Goal: Task Accomplishment & Management: Manage account settings

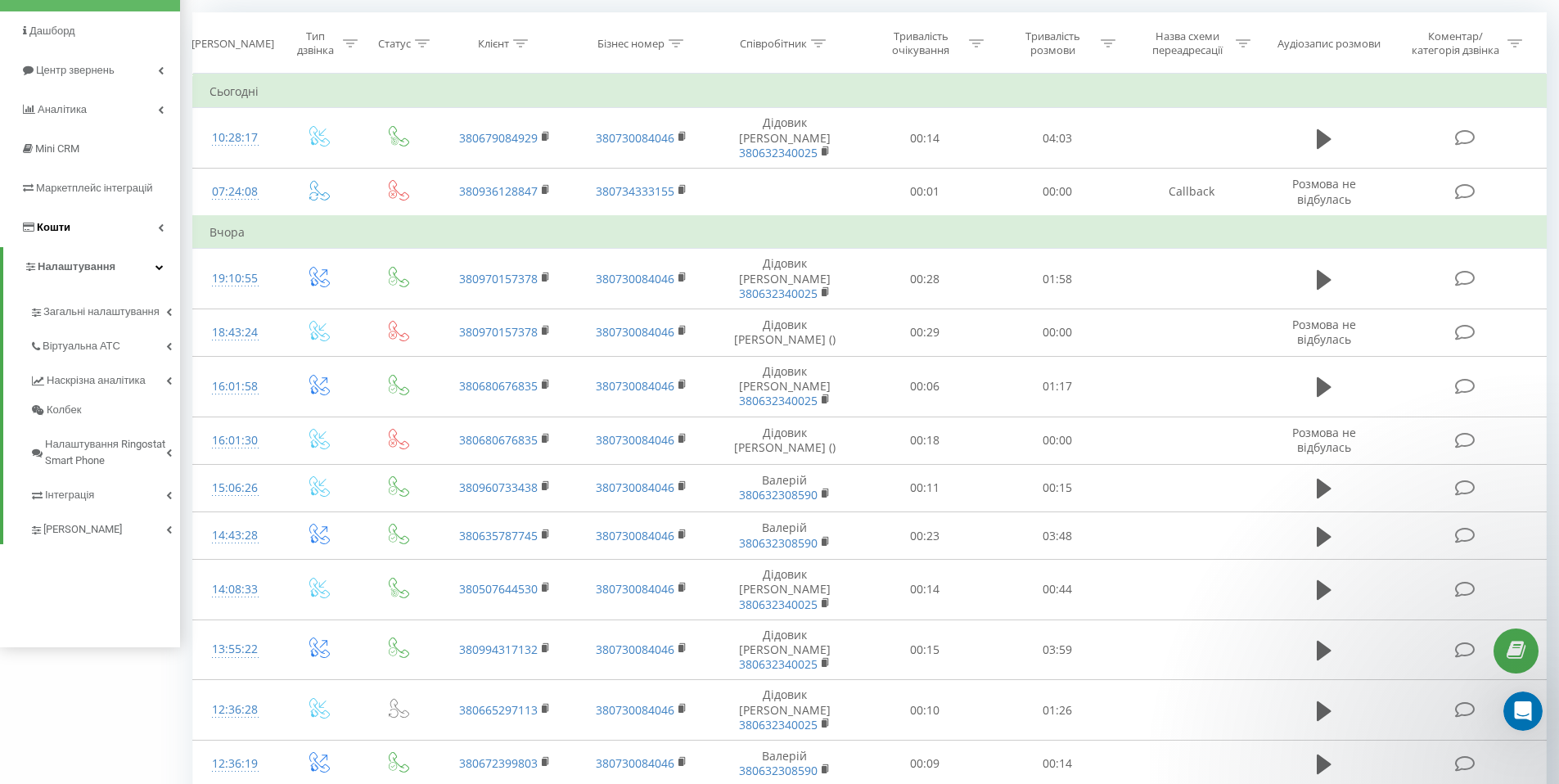
scroll to position [154, 0]
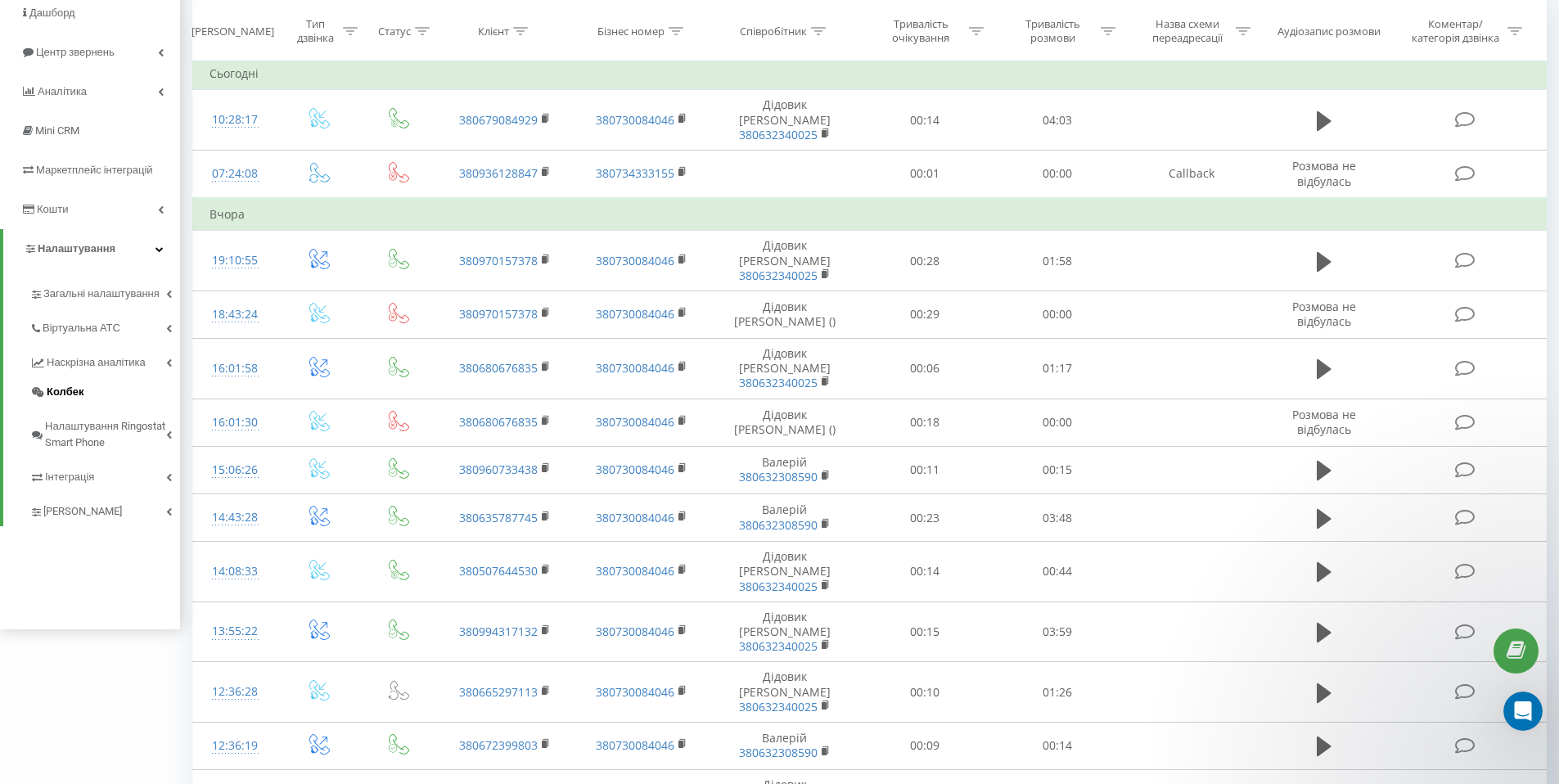
click at [81, 388] on span "Колбек" at bounding box center [65, 392] width 37 height 17
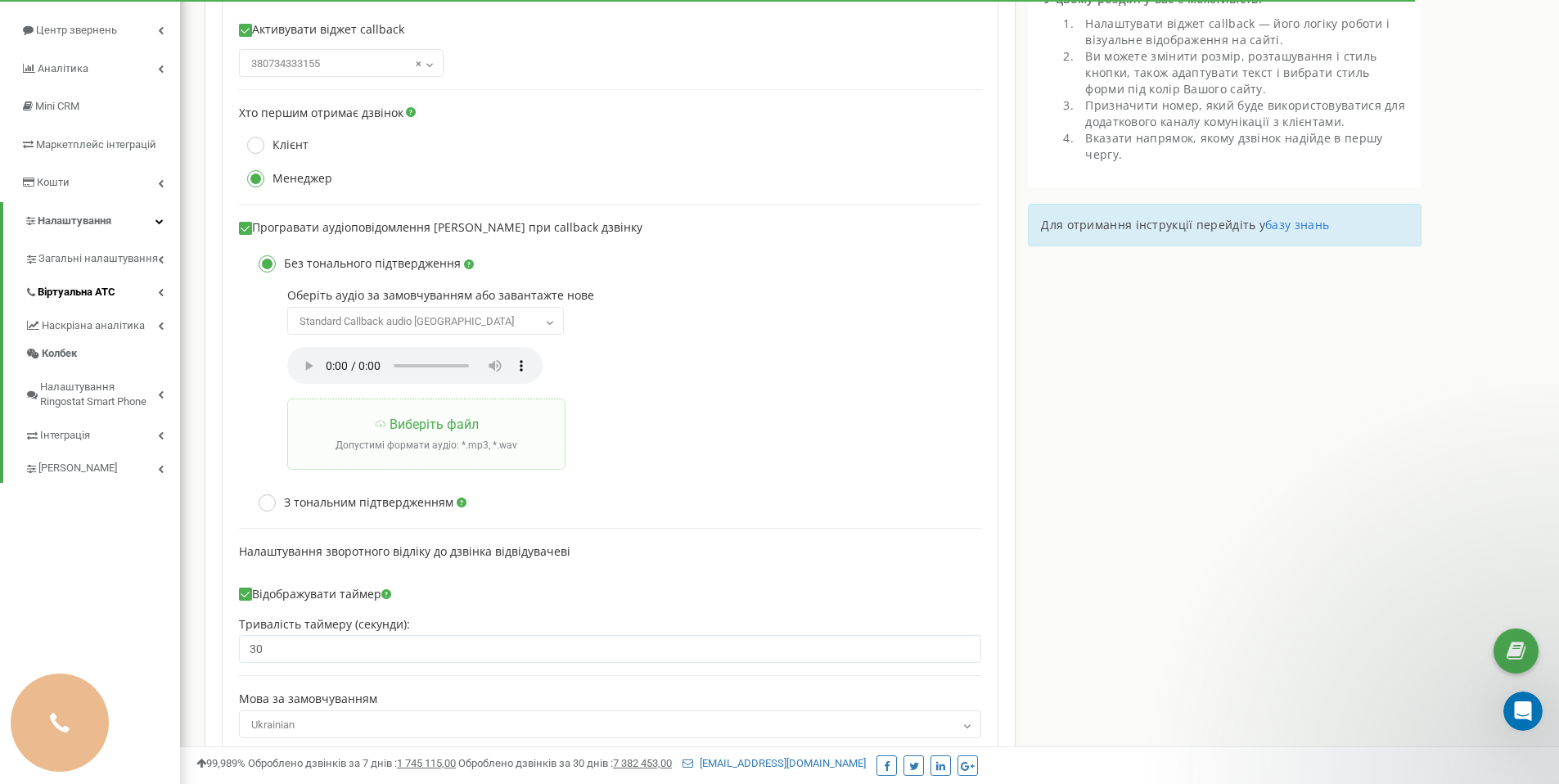
scroll to position [157, 0]
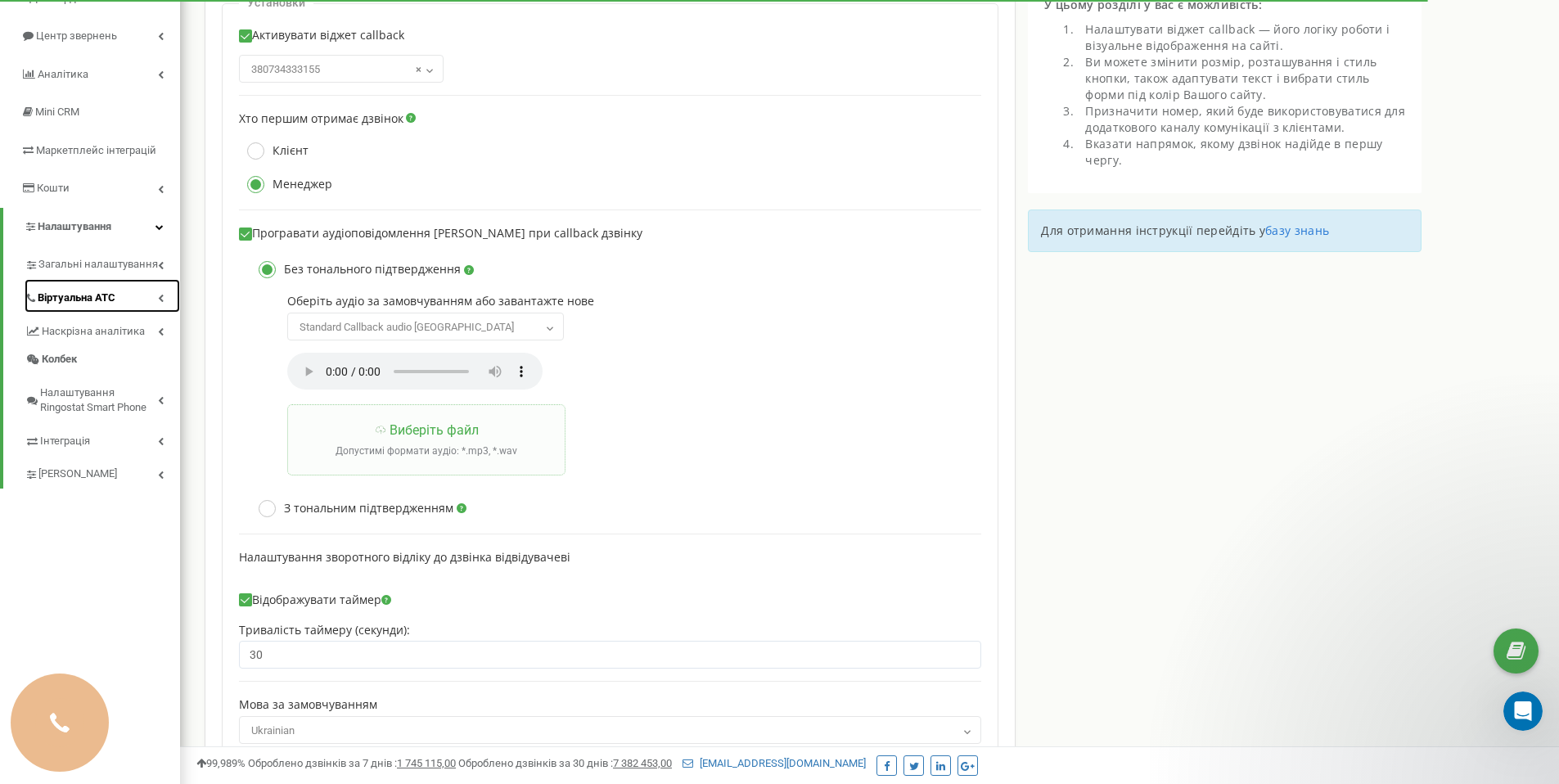
click at [106, 297] on span "Віртуальна АТС" at bounding box center [77, 298] width 78 height 16
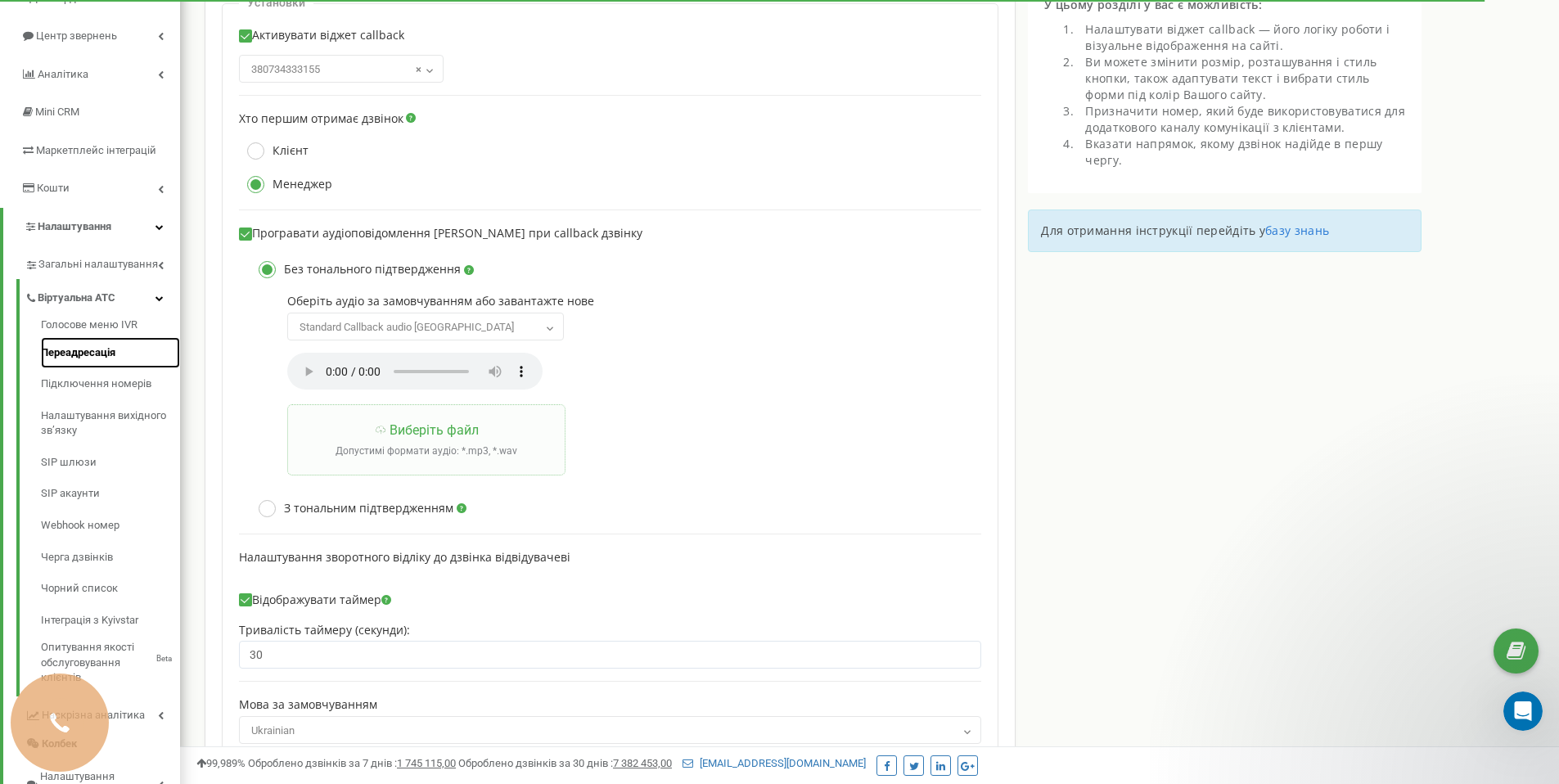
click at [78, 354] on link "Переадресація" at bounding box center [110, 353] width 139 height 32
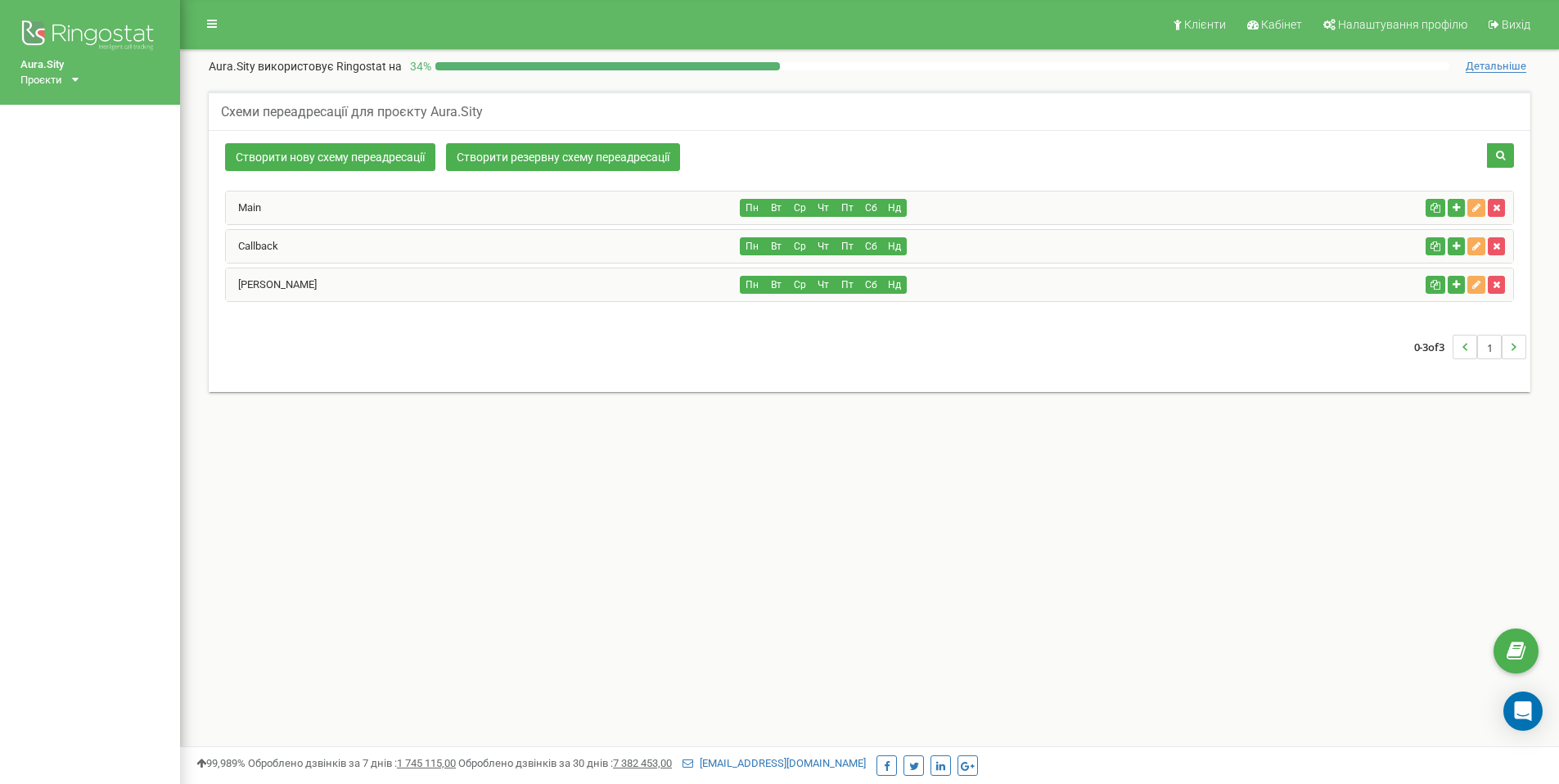
click at [470, 238] on div "Callback" at bounding box center [483, 247] width 515 height 33
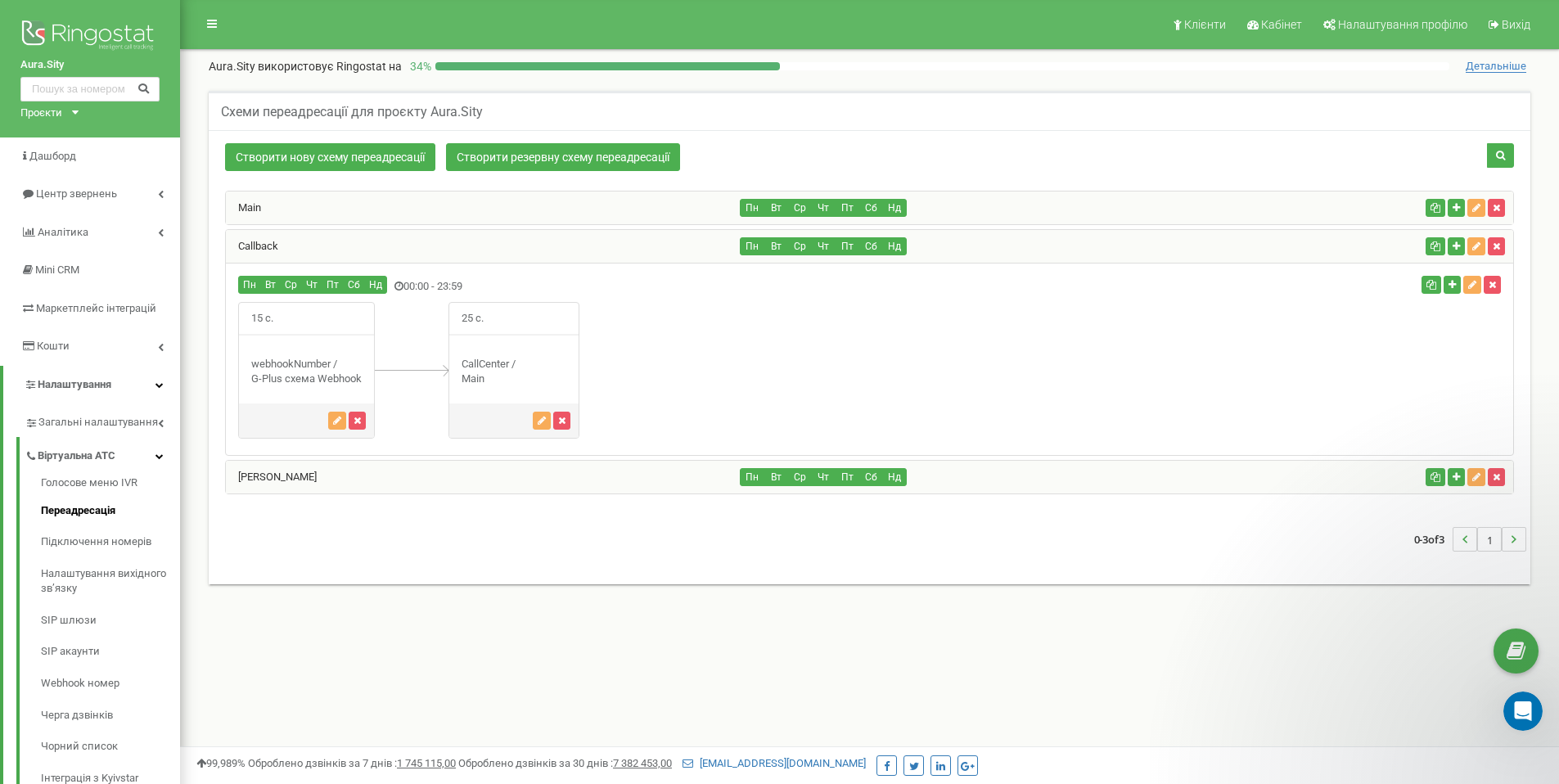
click at [483, 209] on div "Main" at bounding box center [483, 208] width 515 height 33
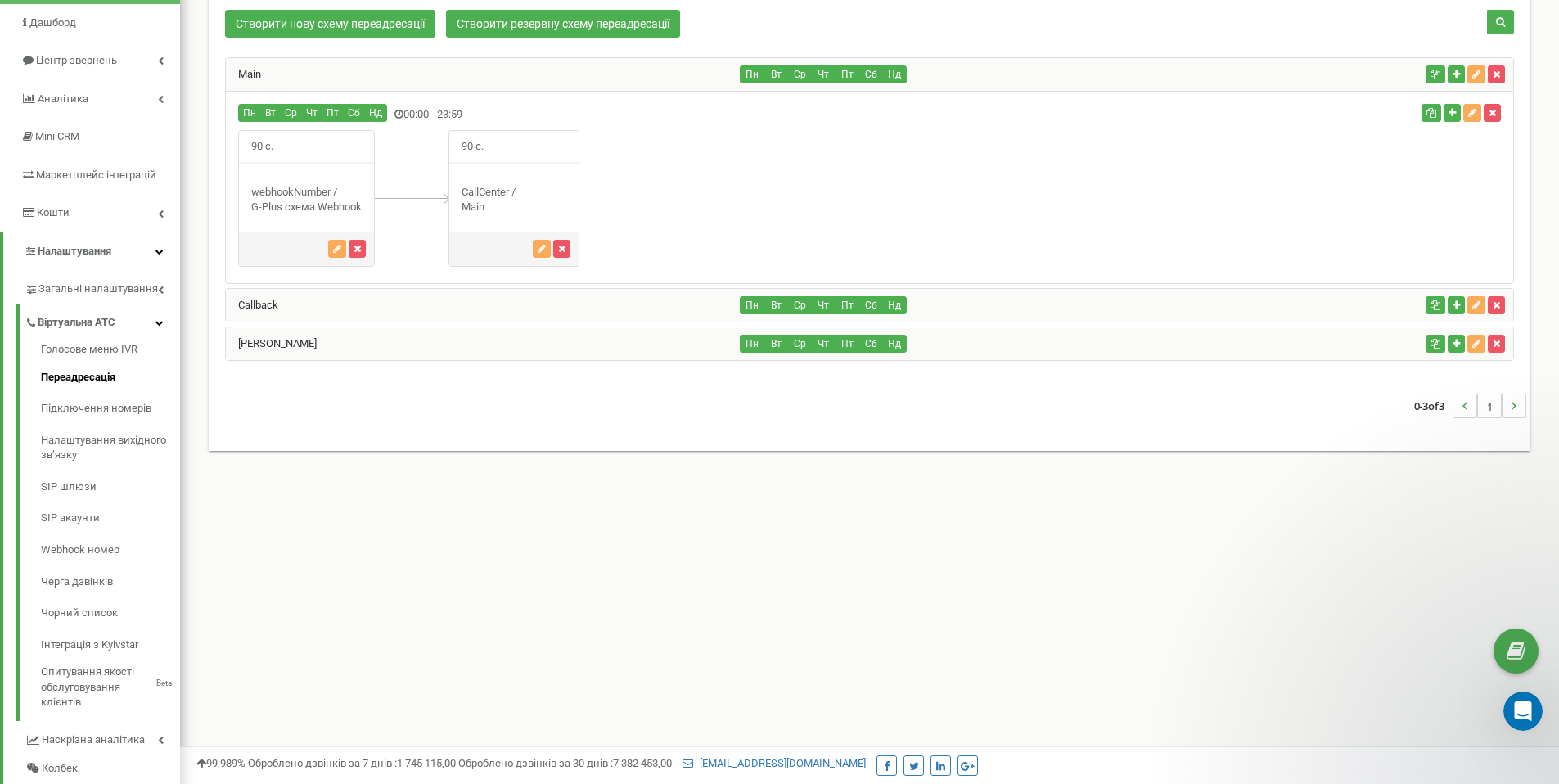
scroll to position [137, 0]
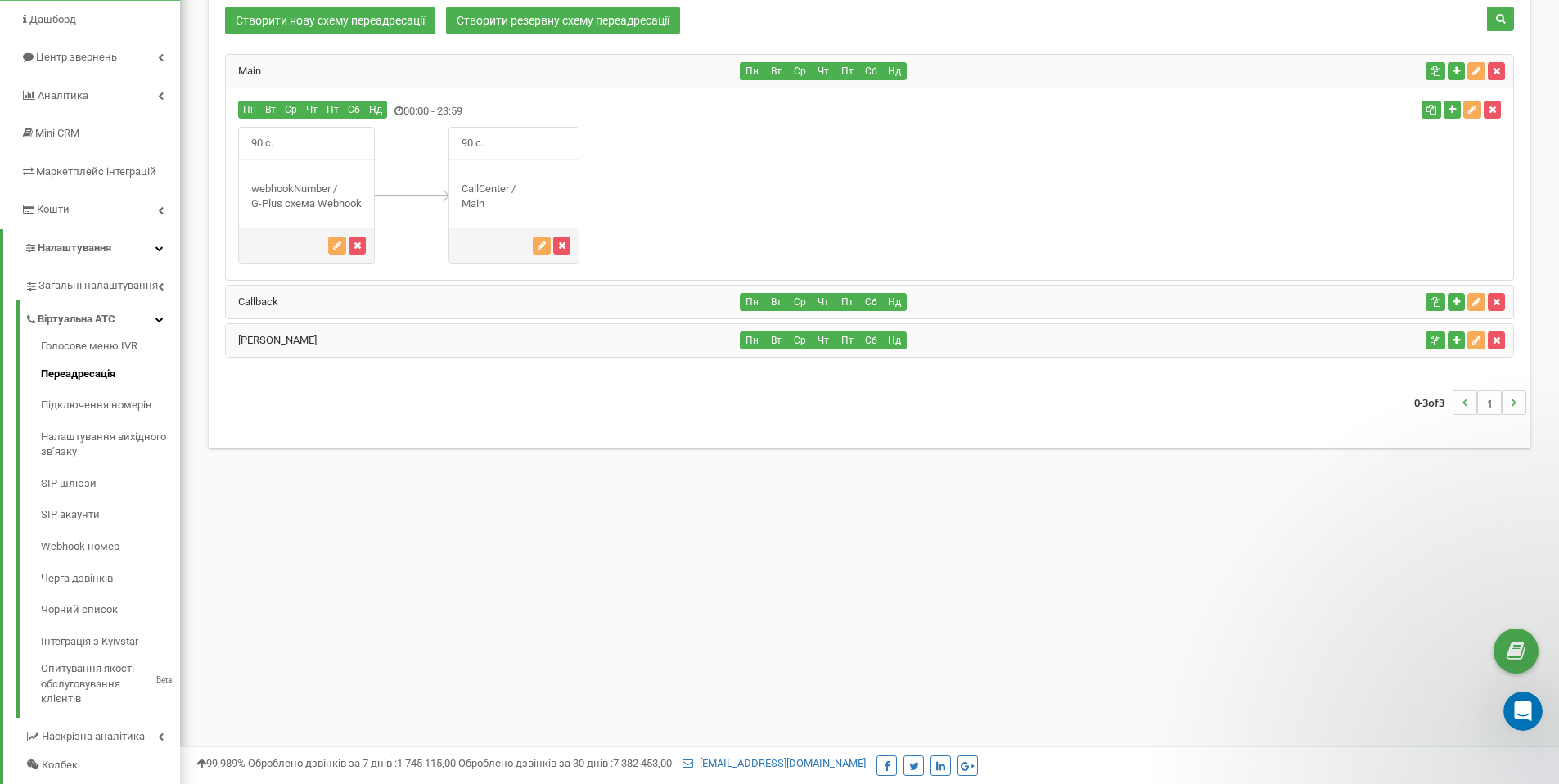
click at [469, 307] on div "Callback" at bounding box center [483, 302] width 515 height 33
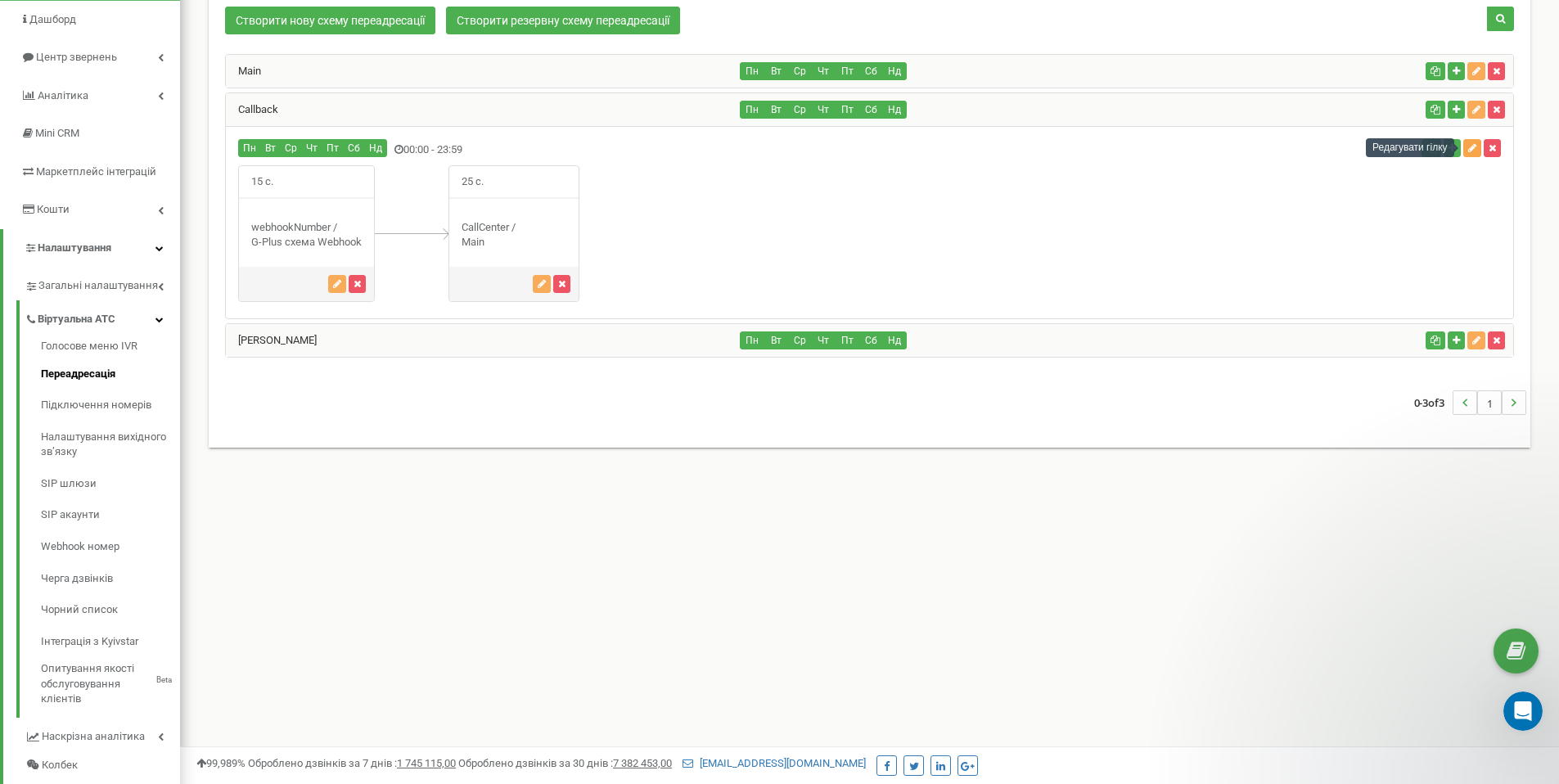
click at [1476, 153] on button "button" at bounding box center [1472, 148] width 18 height 18
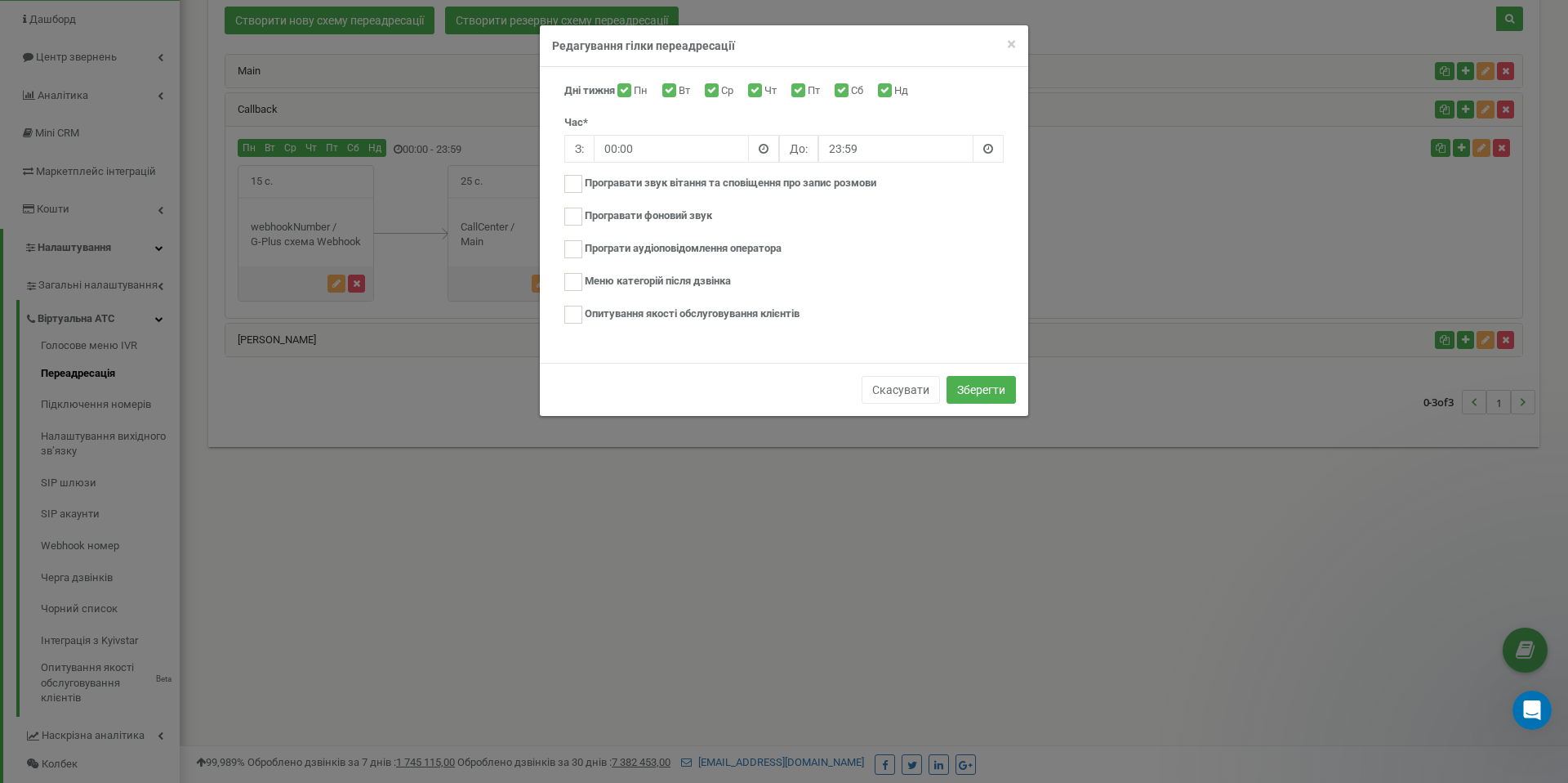
click at [1015, 49] on div "× Close Редагування гілки переадресації" at bounding box center [784, 46] width 488 height 42
click at [1011, 47] on span "×" at bounding box center [1010, 44] width 9 height 19
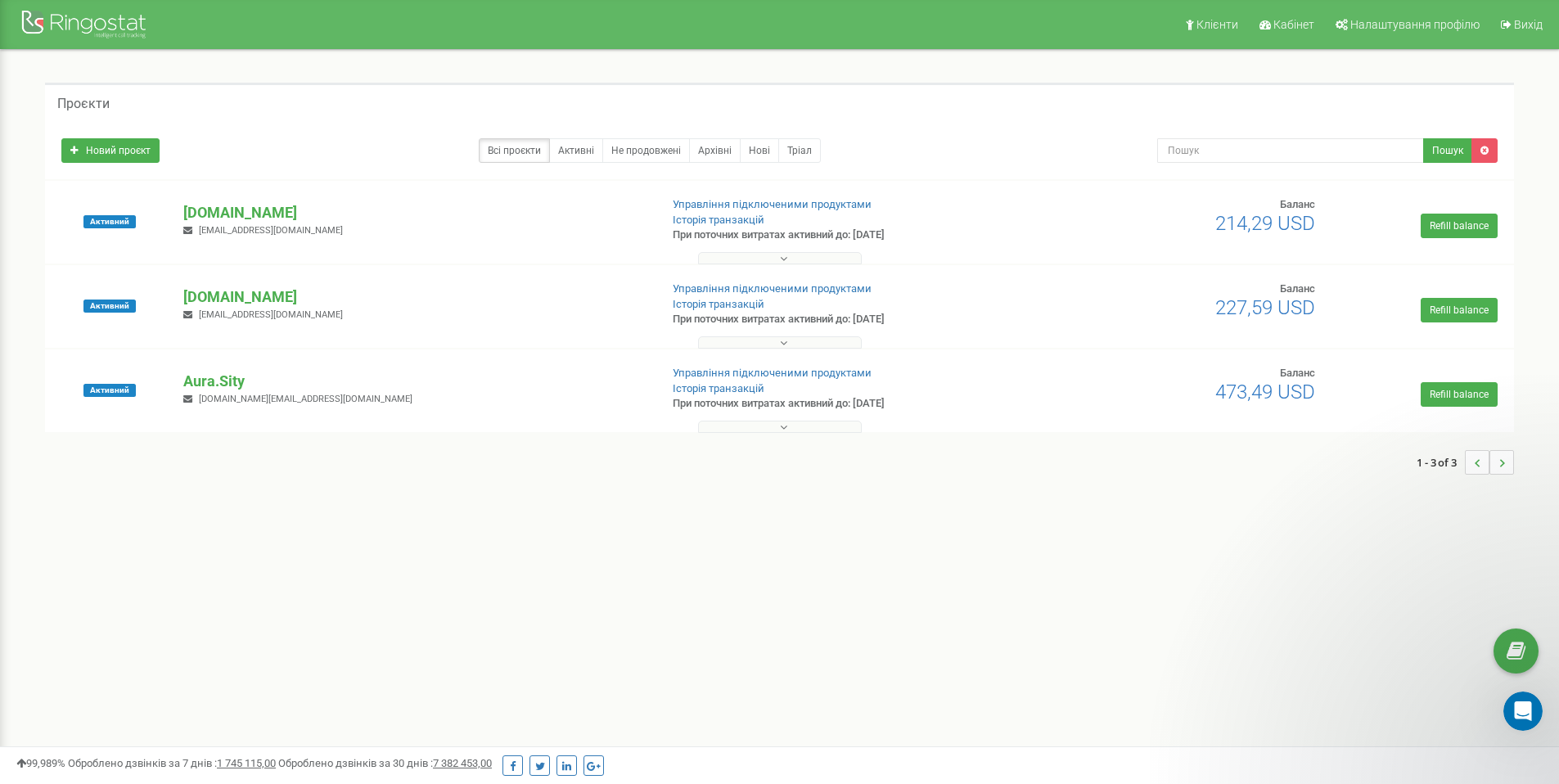
click at [239, 199] on div "Активний aura-park.com.ua aura.aparts@gmail.com Управління підключеними продукт…" at bounding box center [780, 229] width 1461 height 65
click at [235, 215] on p "[DOMAIN_NAME]" at bounding box center [415, 213] width 463 height 21
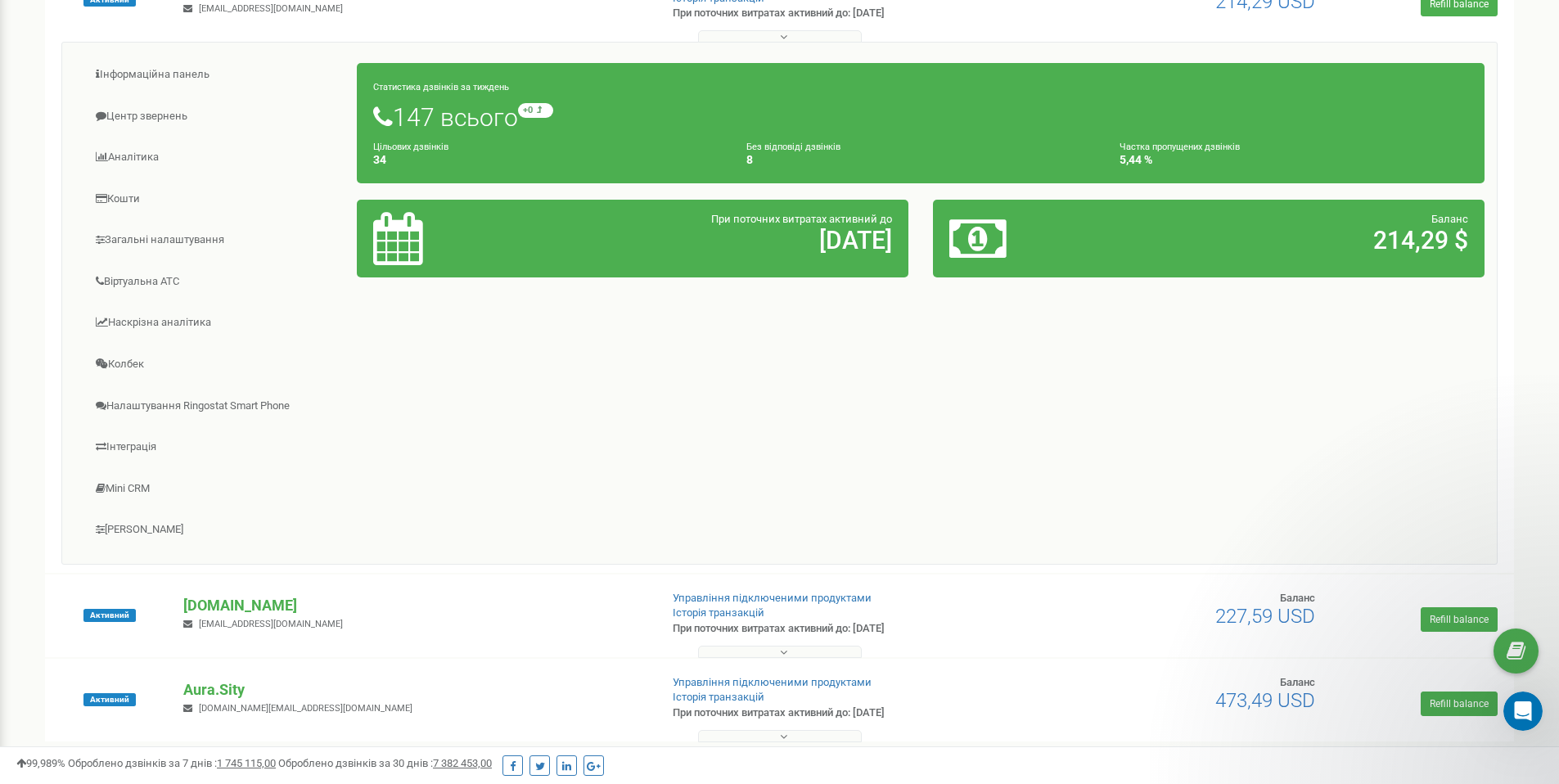
scroll to position [261, 0]
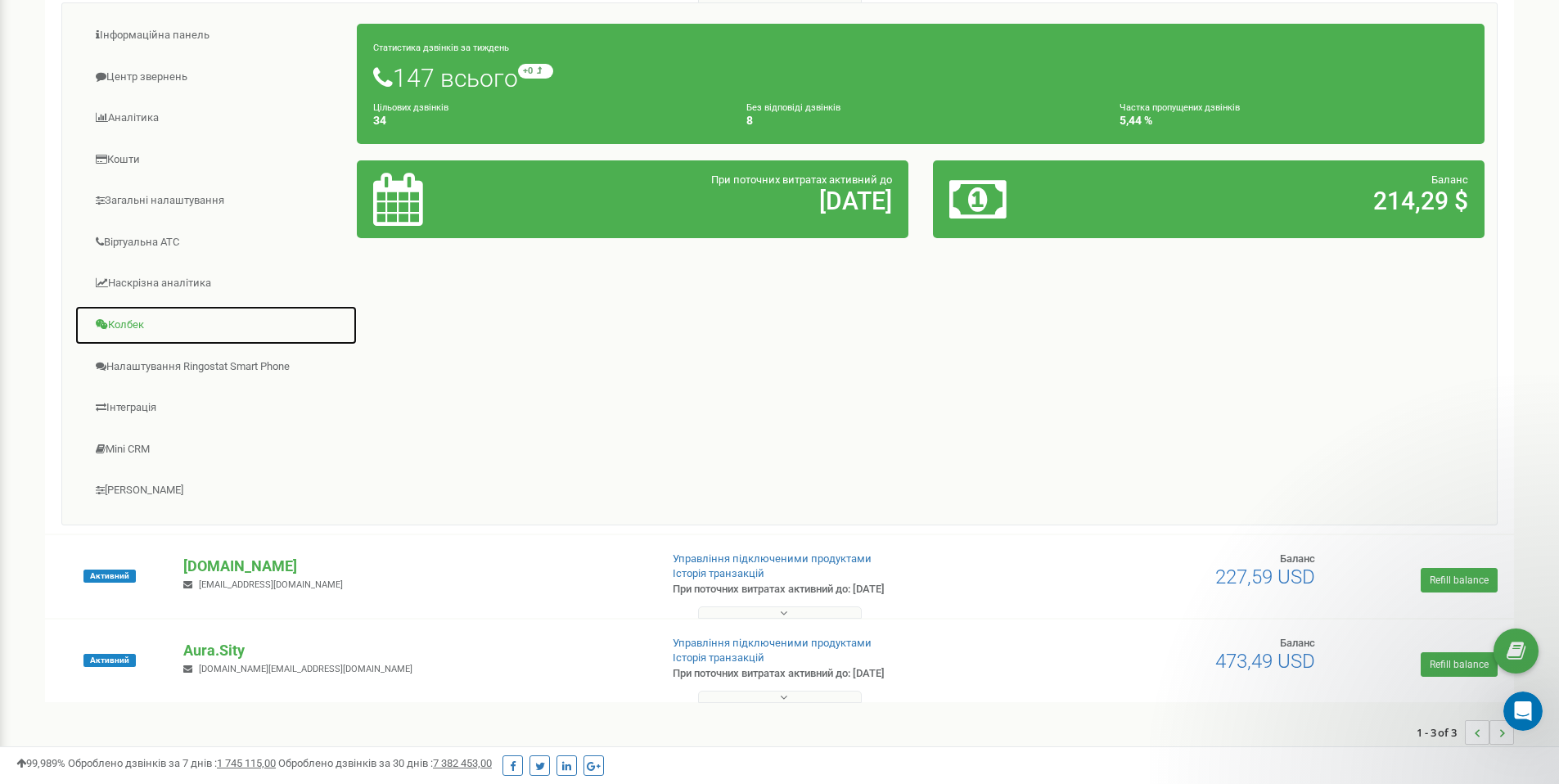
click at [135, 320] on link "Колбек" at bounding box center [216, 324] width 283 height 40
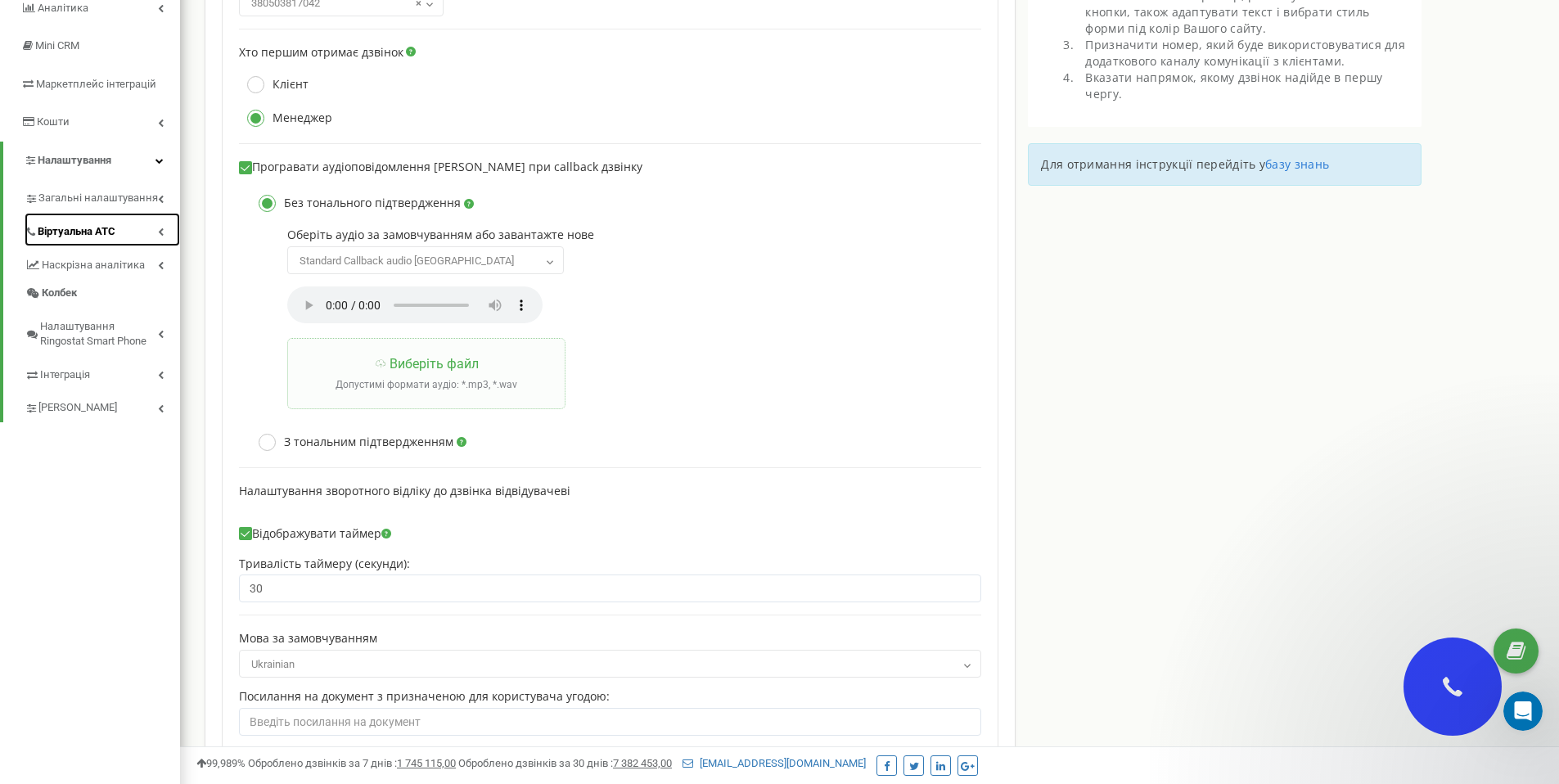
click at [95, 233] on span "Віртуальна АТС" at bounding box center [77, 232] width 78 height 16
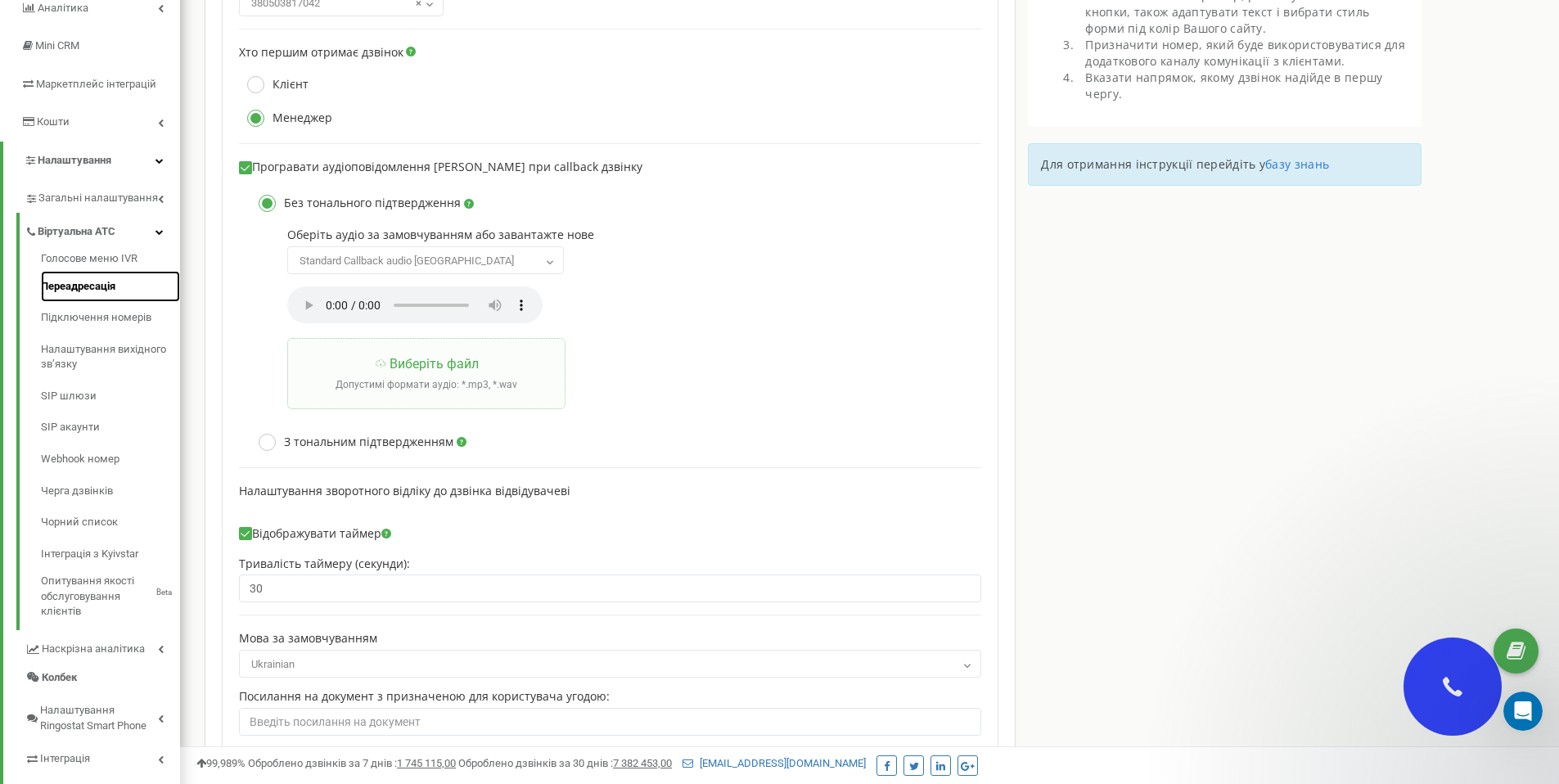
click at [87, 288] on link "Переадресація" at bounding box center [110, 287] width 139 height 32
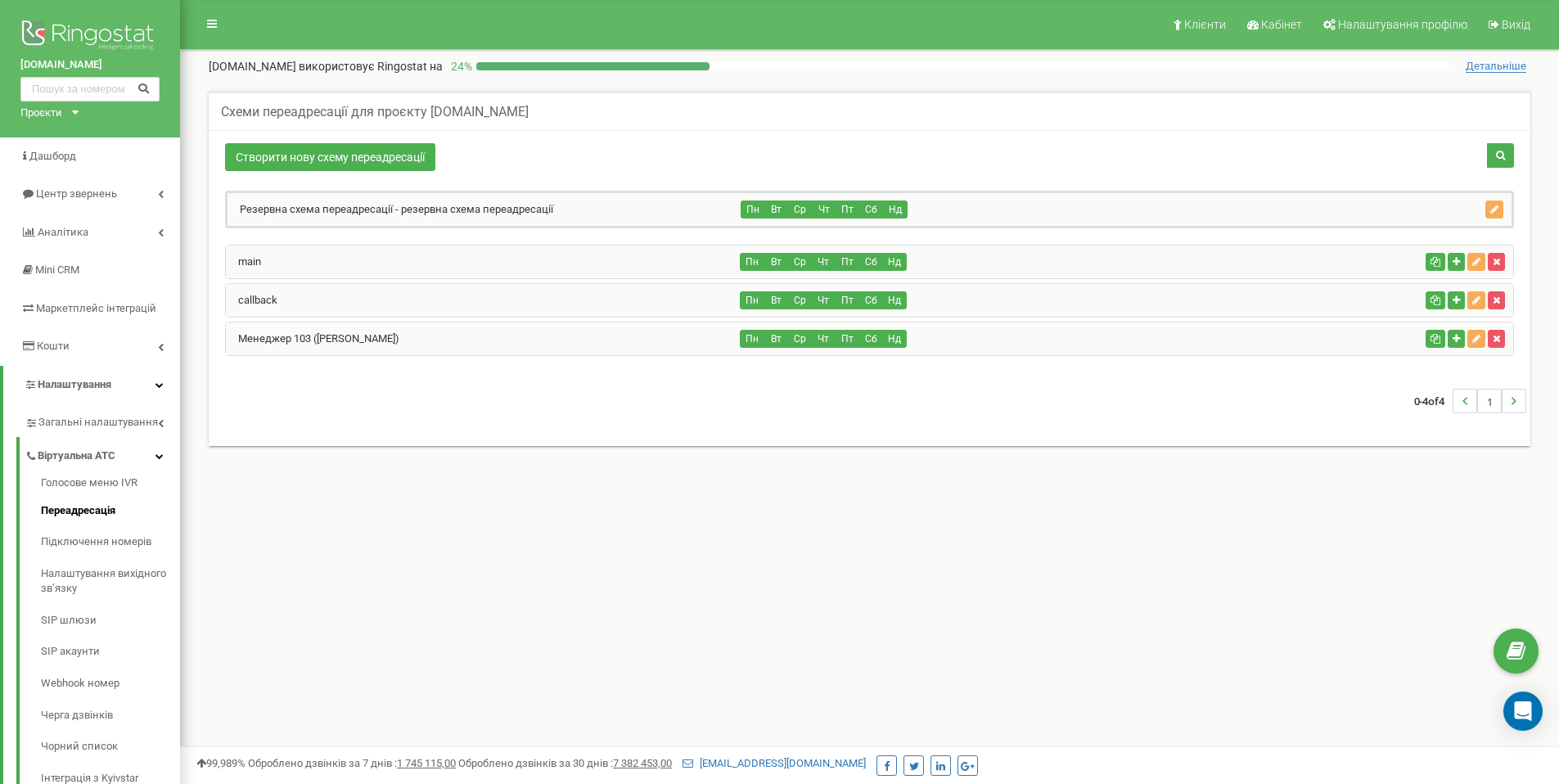
click at [498, 294] on div "callback" at bounding box center [483, 300] width 515 height 33
